Goal: Transaction & Acquisition: Purchase product/service

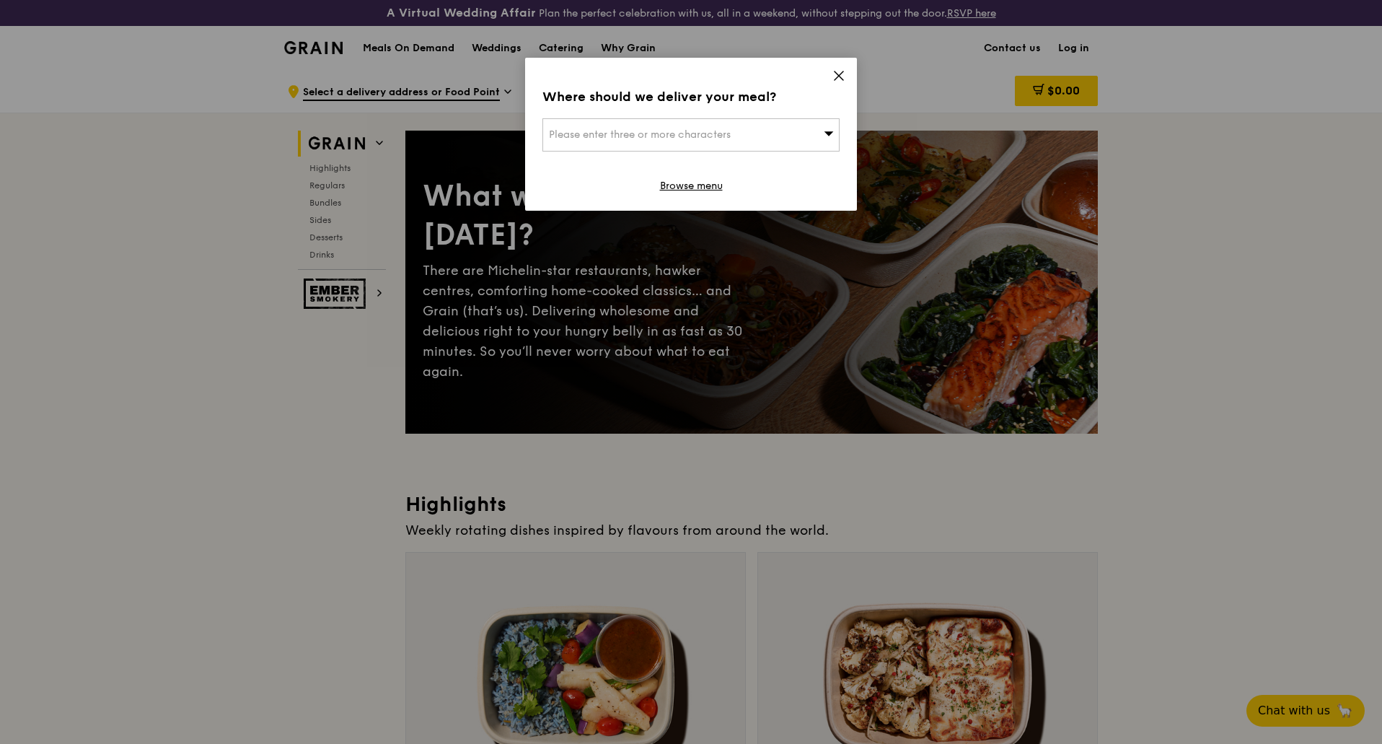
click at [726, 146] on div "Please enter three or more characters" at bounding box center [691, 134] width 297 height 33
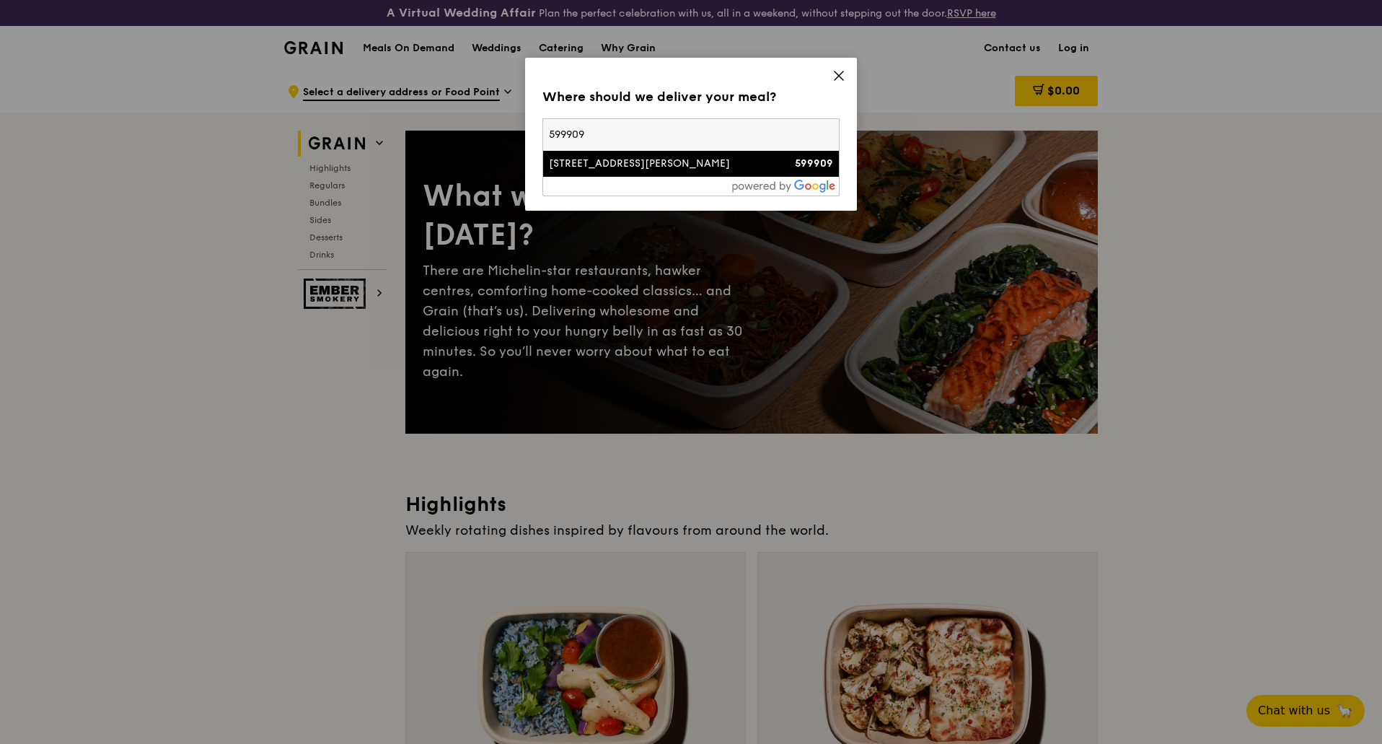
type input "599909"
click at [566, 165] on div "[STREET_ADDRESS][PERSON_NAME]" at bounding box center [656, 164] width 214 height 14
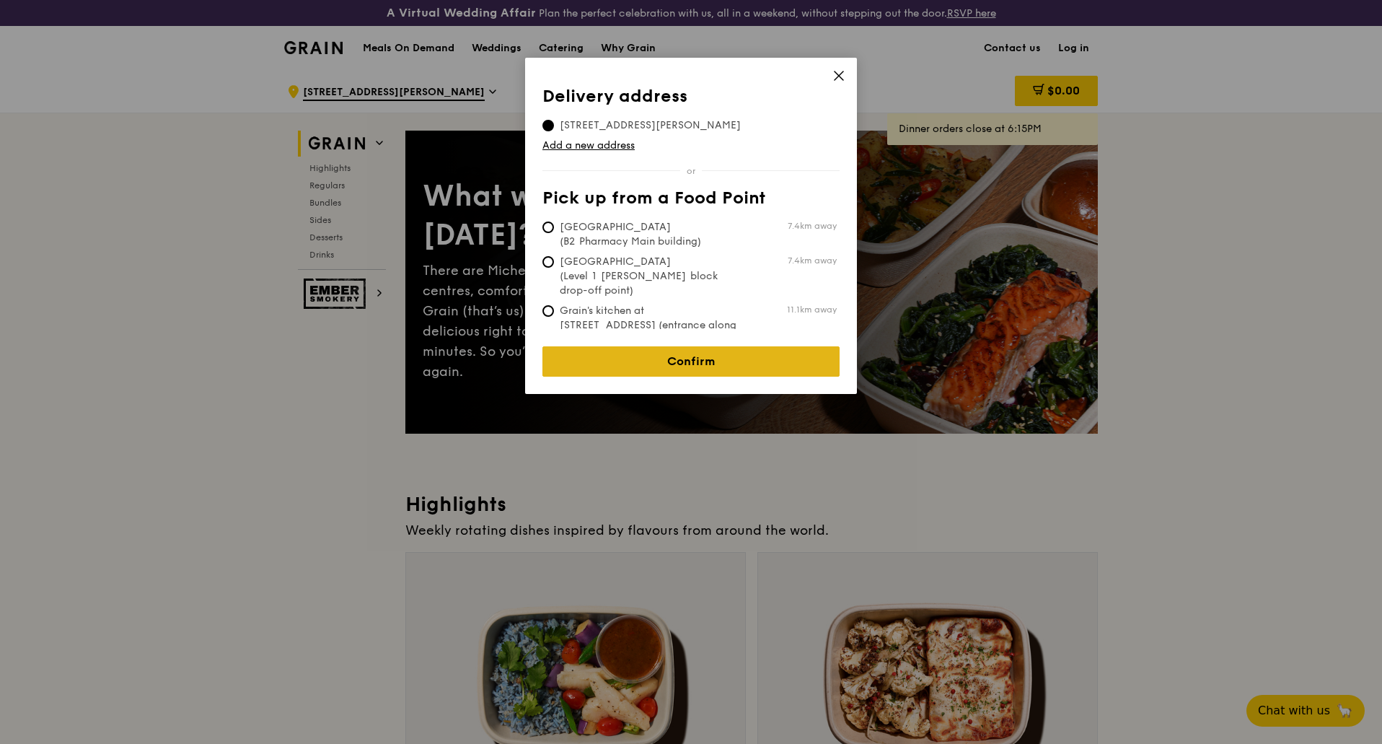
click at [732, 346] on link "Confirm" at bounding box center [691, 361] width 297 height 30
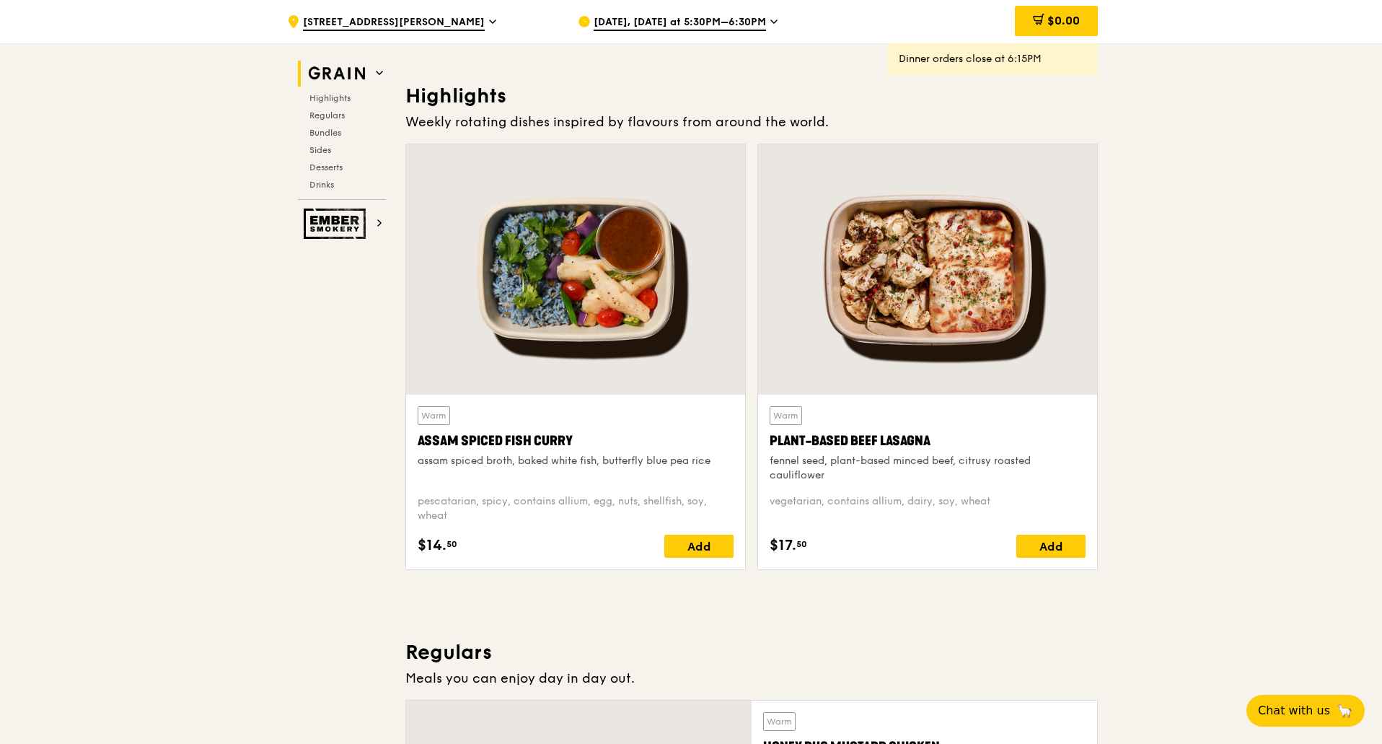
scroll to position [433, 0]
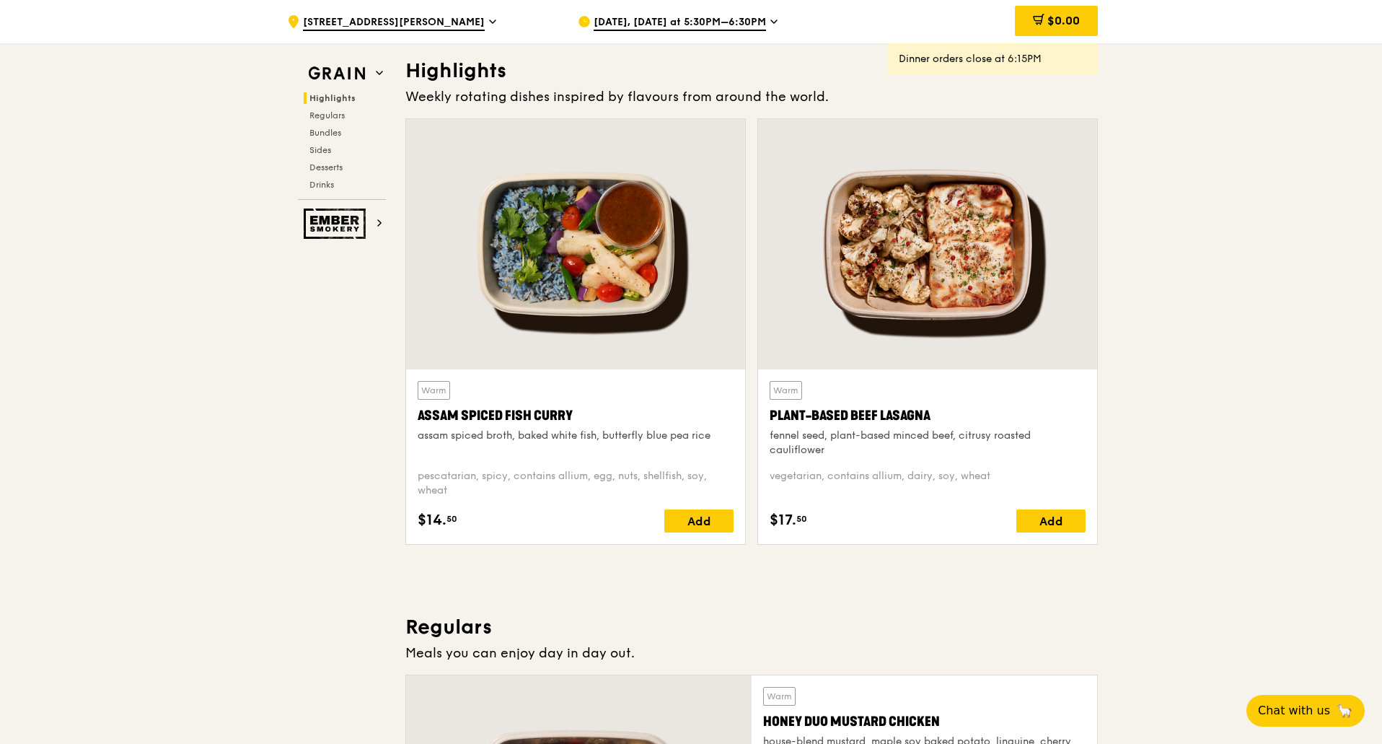
click at [1069, 525] on div "Add" at bounding box center [1051, 520] width 69 height 23
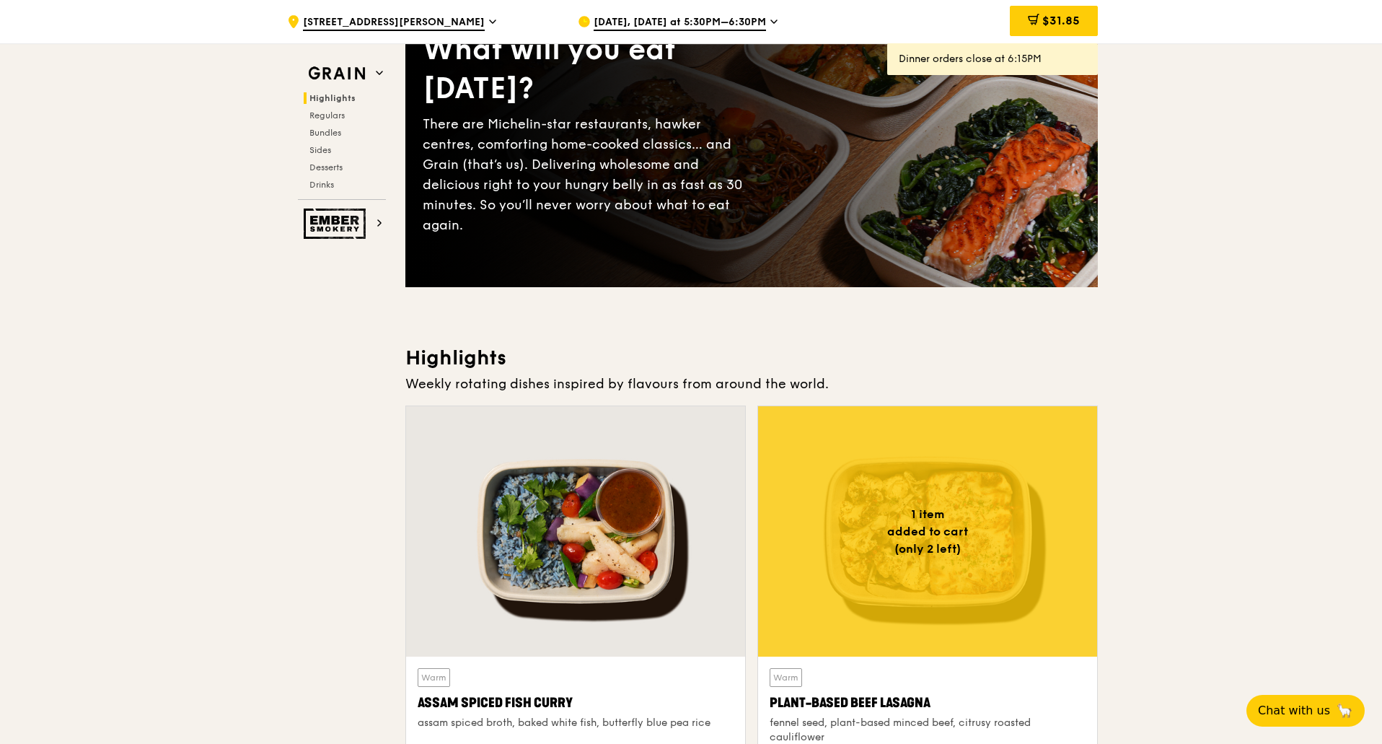
scroll to position [0, 0]
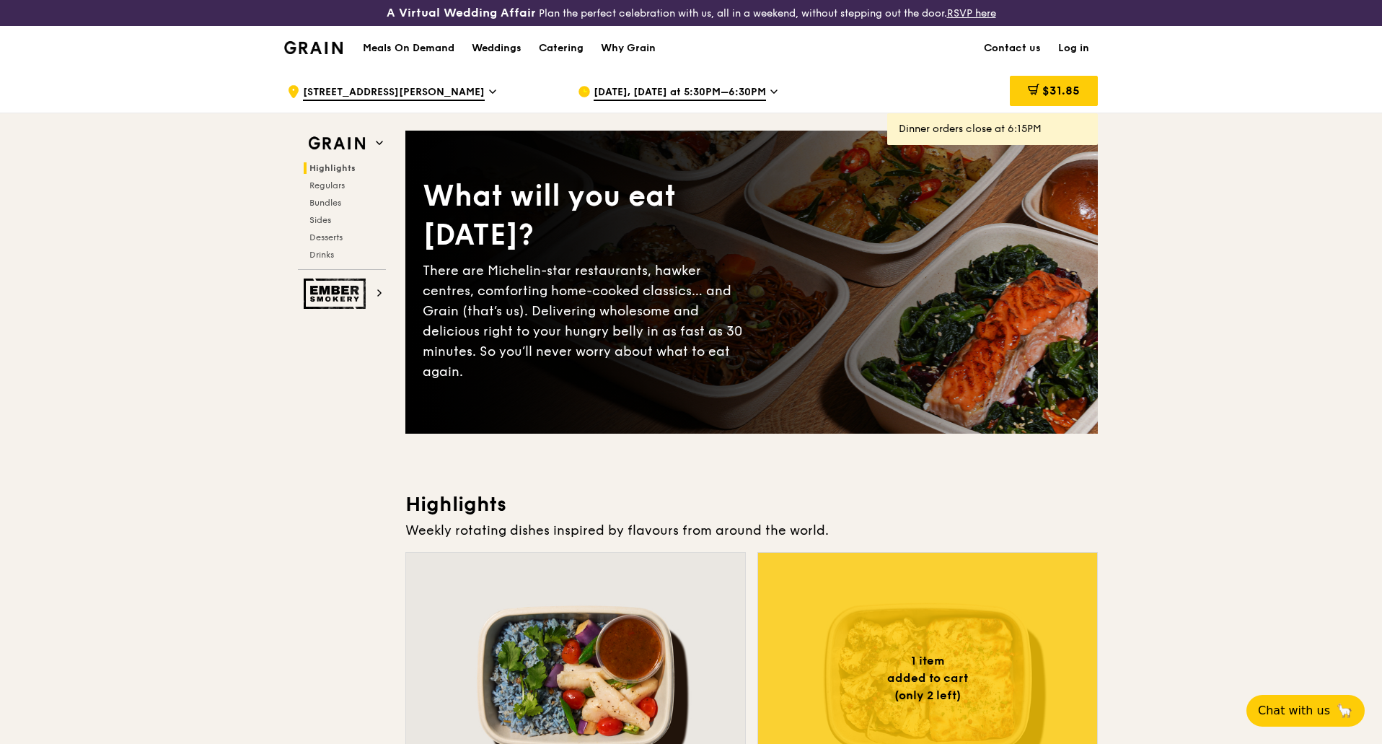
click at [377, 45] on h1 "Meals On Demand" at bounding box center [409, 48] width 92 height 14
click at [407, 48] on h1 "Meals On Demand" at bounding box center [409, 48] width 92 height 14
click at [338, 49] on img at bounding box center [313, 47] width 58 height 13
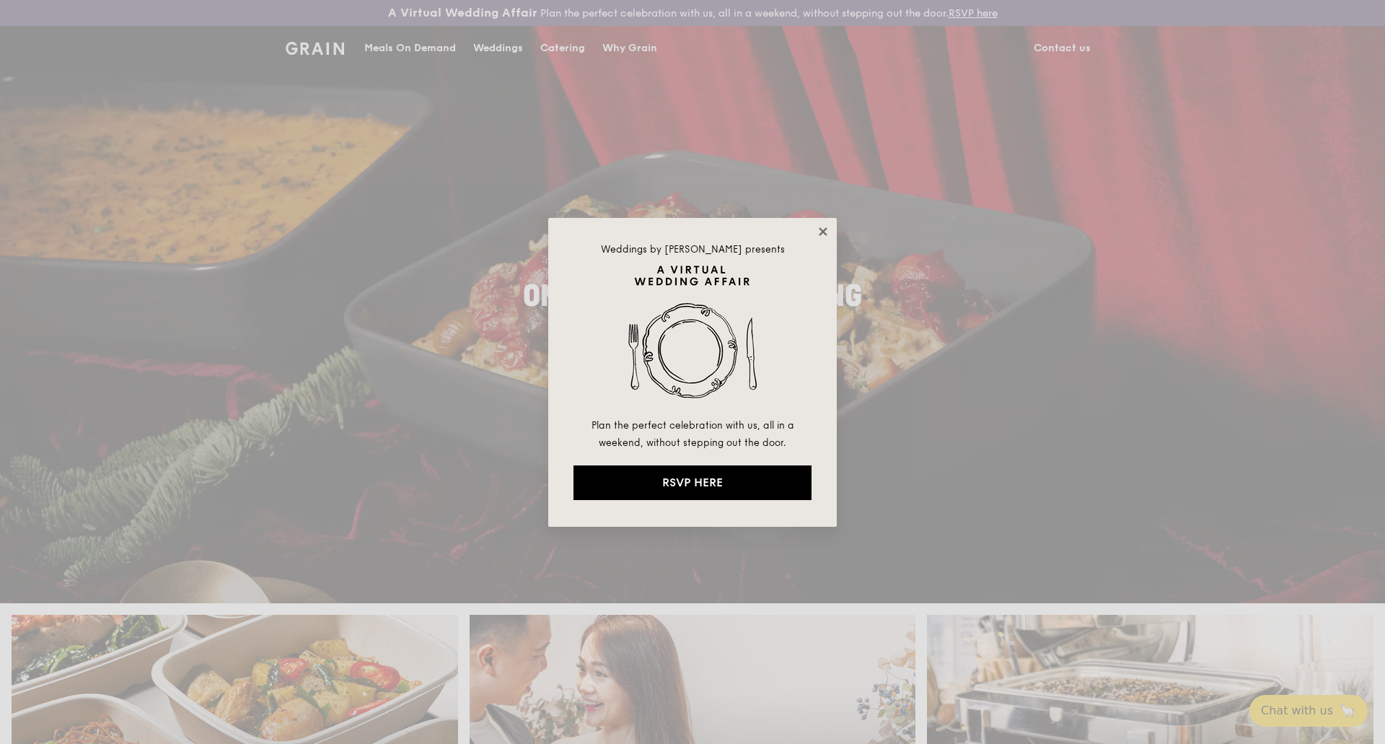
click at [823, 234] on icon at bounding box center [823, 231] width 13 height 13
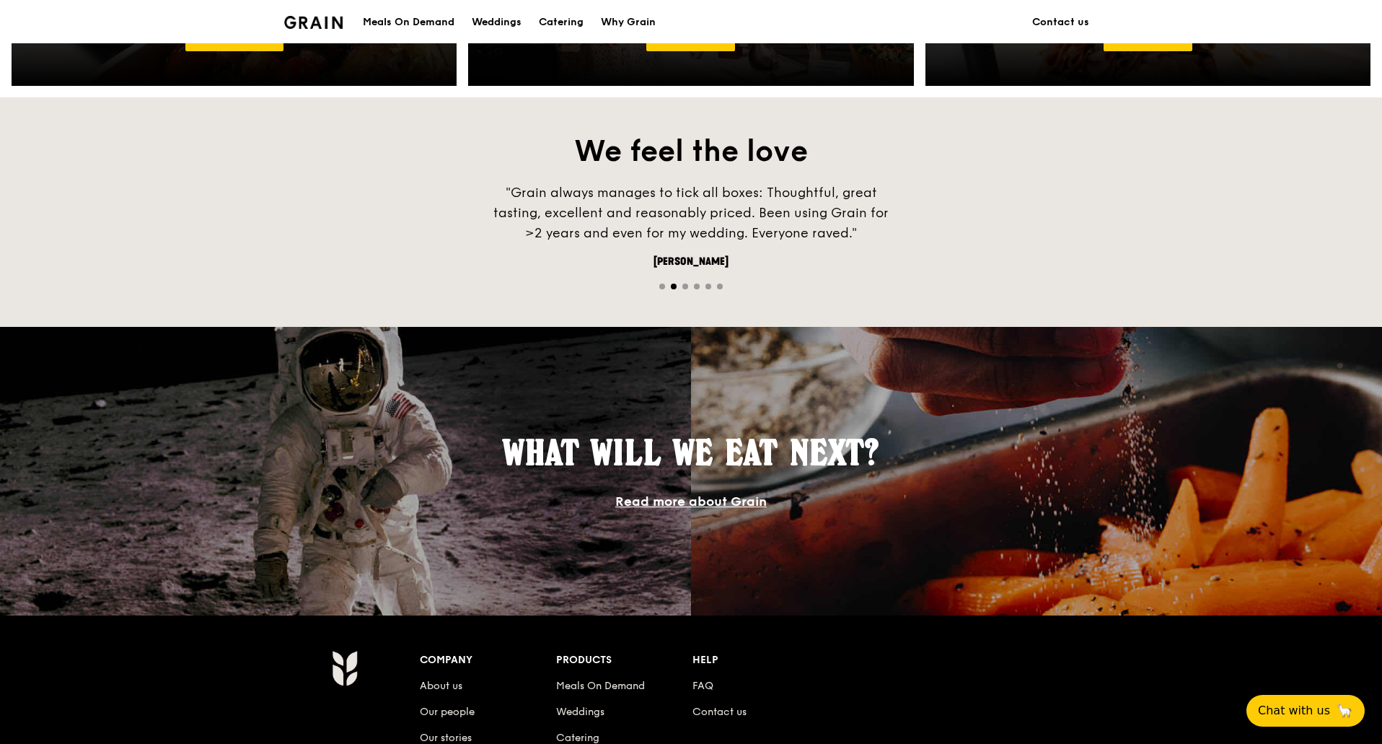
scroll to position [1082, 0]
